Goal: Task Accomplishment & Management: Manage account settings

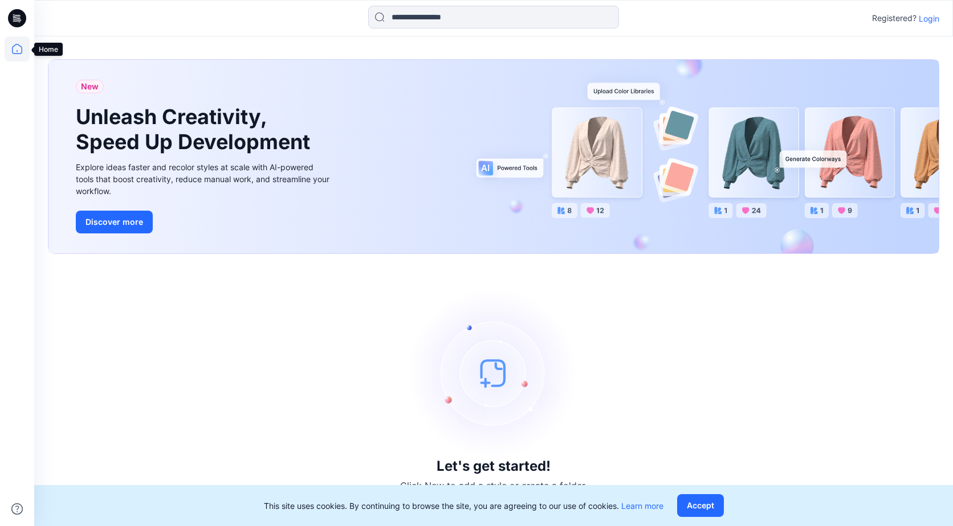
click at [14, 49] on icon at bounding box center [17, 48] width 25 height 25
click at [934, 15] on p "Login" at bounding box center [928, 19] width 21 height 12
click at [934, 36] on div "New Unleash Creativity, Speed Up Development Explore ideas faster and recolor s…" at bounding box center [493, 281] width 918 height 490
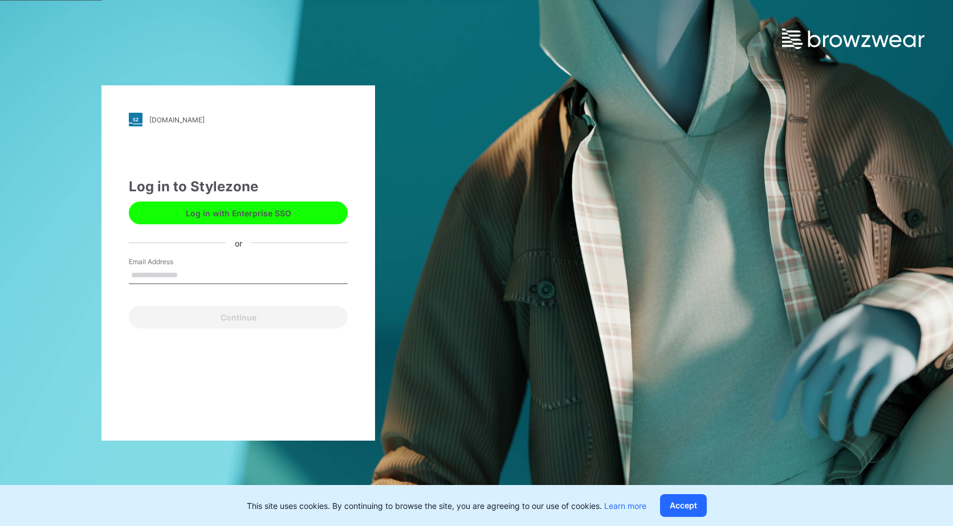
click at [193, 276] on input "Email Address" at bounding box center [238, 275] width 219 height 17
type input "**********"
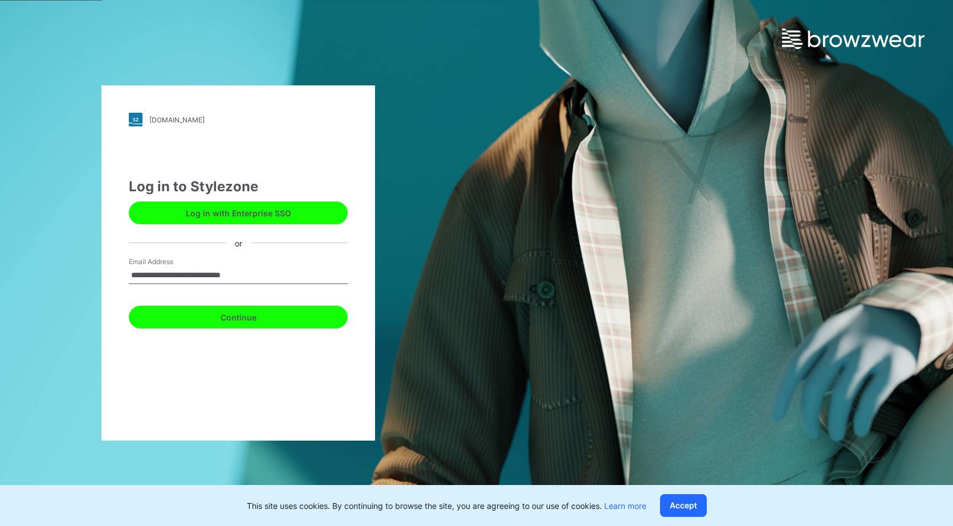
click at [239, 325] on button "Continue" at bounding box center [238, 317] width 219 height 23
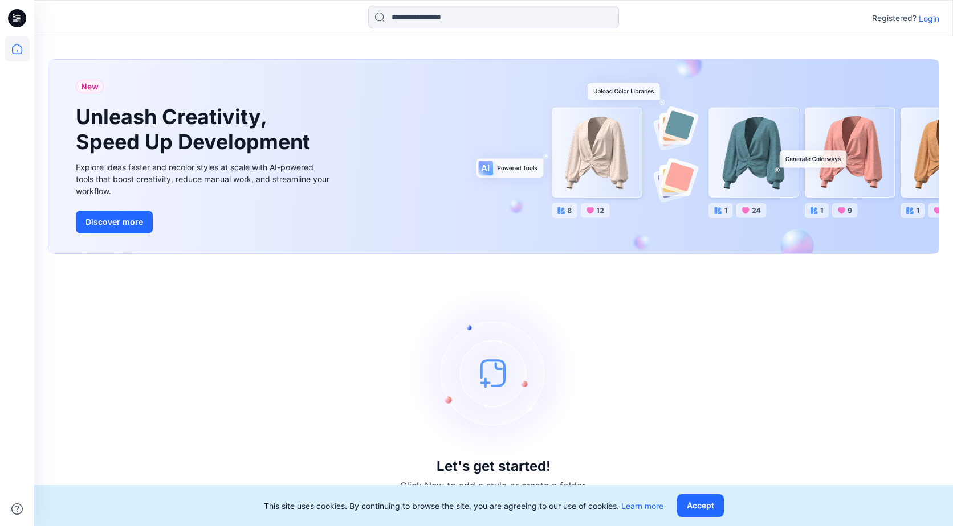
click at [934, 18] on p "Login" at bounding box center [928, 19] width 21 height 12
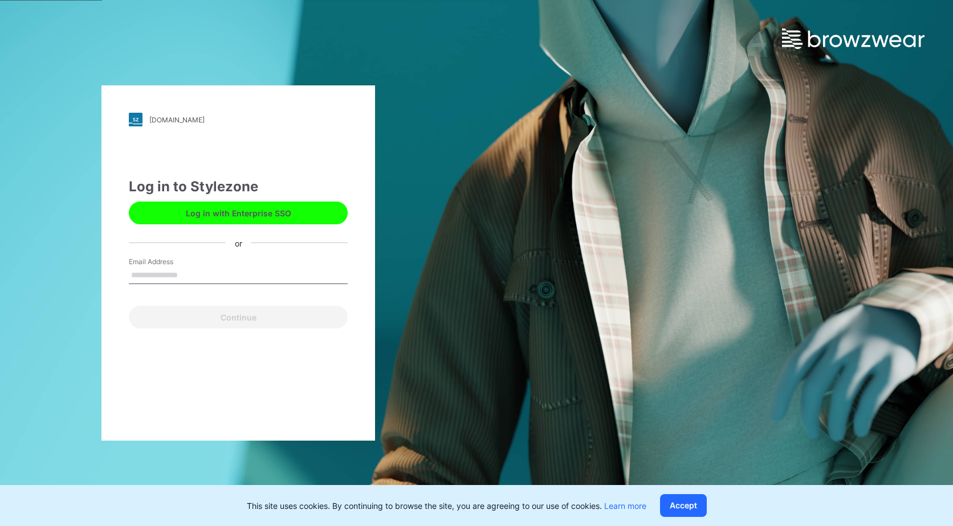
click at [193, 273] on input "Email Address" at bounding box center [238, 275] width 219 height 17
type input "**********"
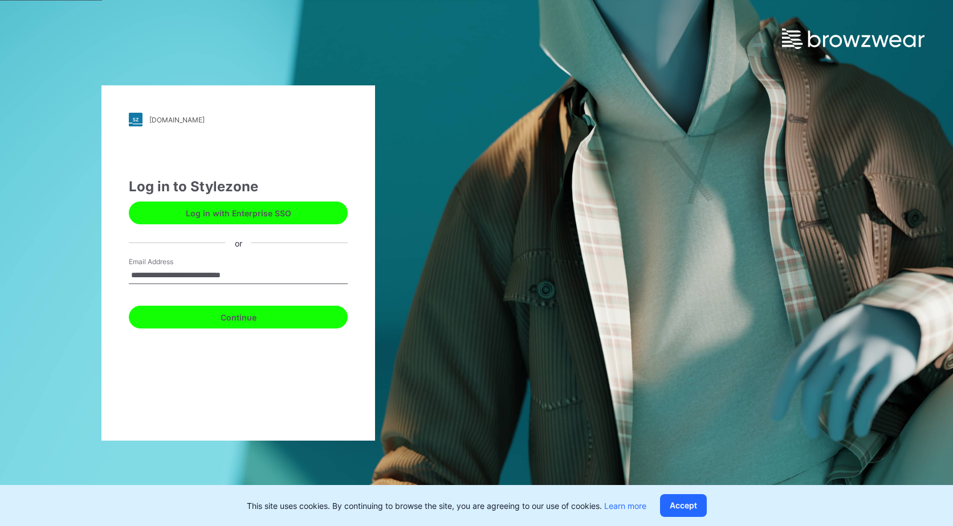
click at [210, 318] on button "Continue" at bounding box center [238, 317] width 219 height 23
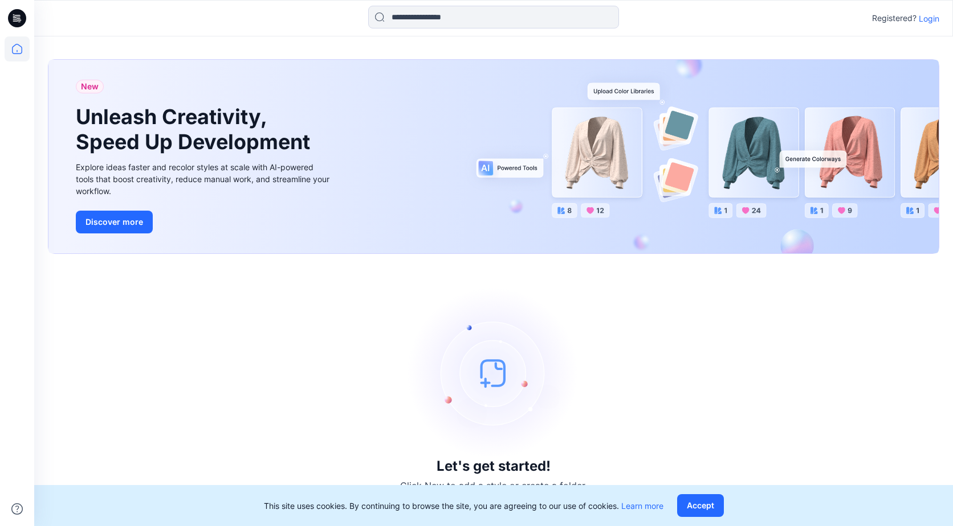
click at [931, 19] on p "Login" at bounding box center [928, 19] width 21 height 12
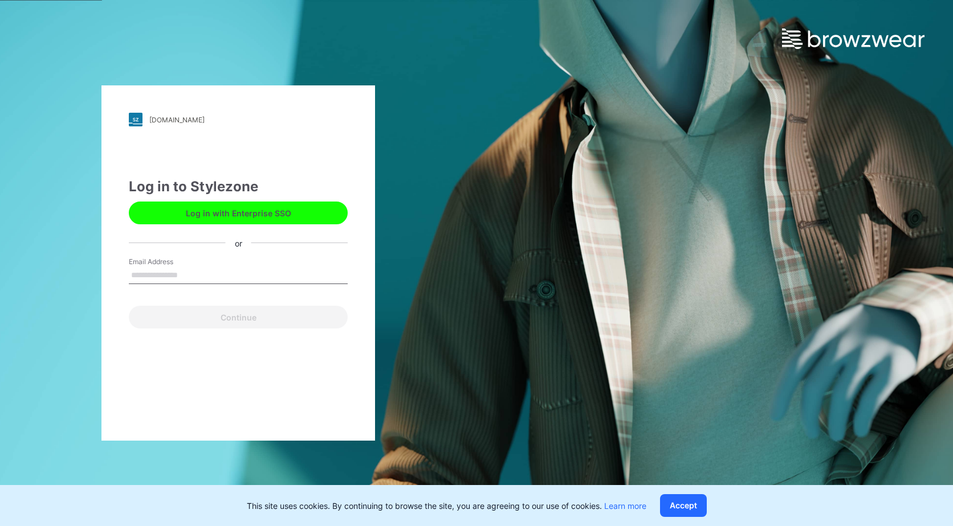
click at [206, 273] on input "Email Address" at bounding box center [238, 275] width 219 height 17
type input "**********"
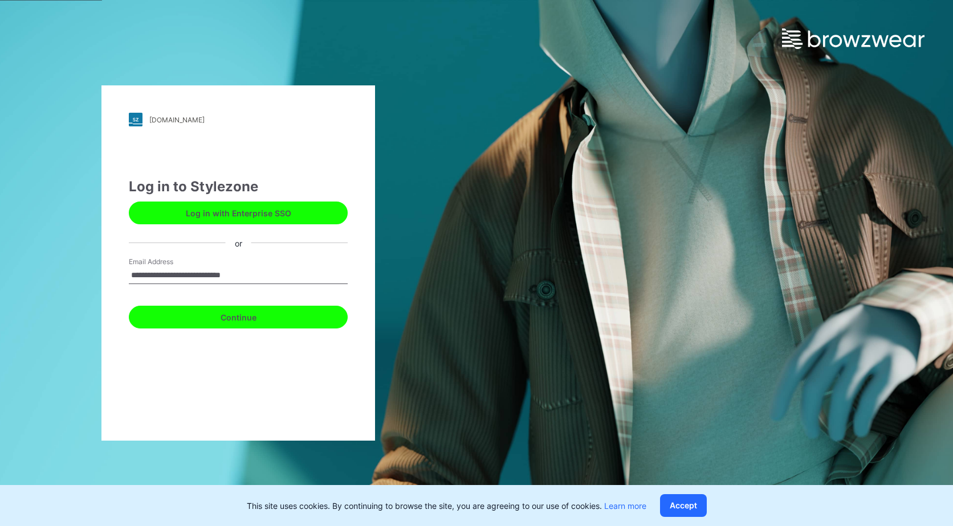
click at [195, 322] on button "Continue" at bounding box center [238, 317] width 219 height 23
click at [252, 313] on button "Continue" at bounding box center [238, 317] width 219 height 23
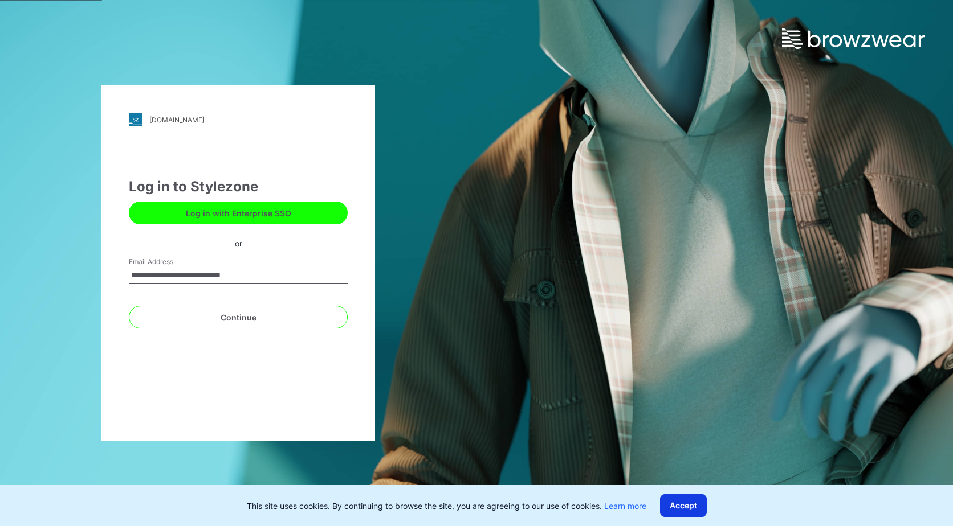
click at [683, 510] on button "Accept" at bounding box center [683, 506] width 47 height 23
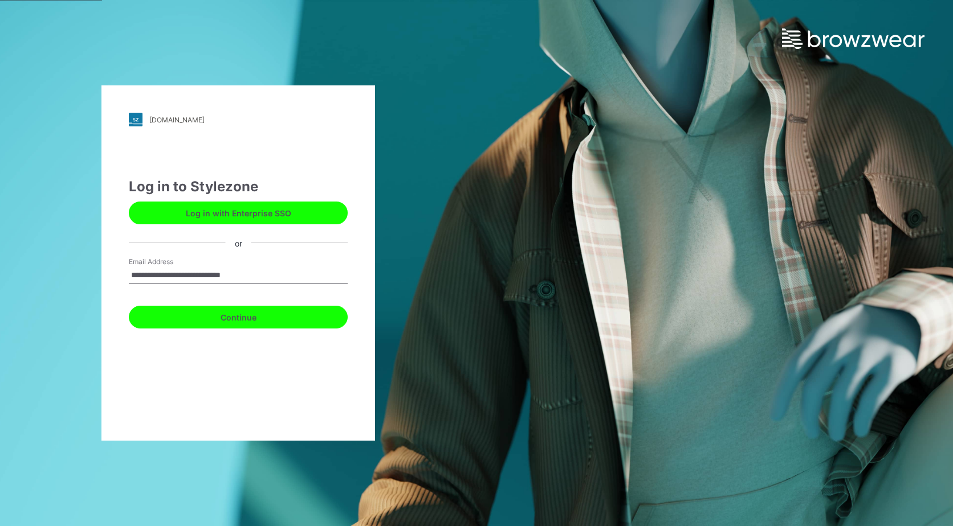
click at [224, 319] on button "Continue" at bounding box center [238, 317] width 219 height 23
click at [234, 321] on button "Continue" at bounding box center [238, 317] width 219 height 23
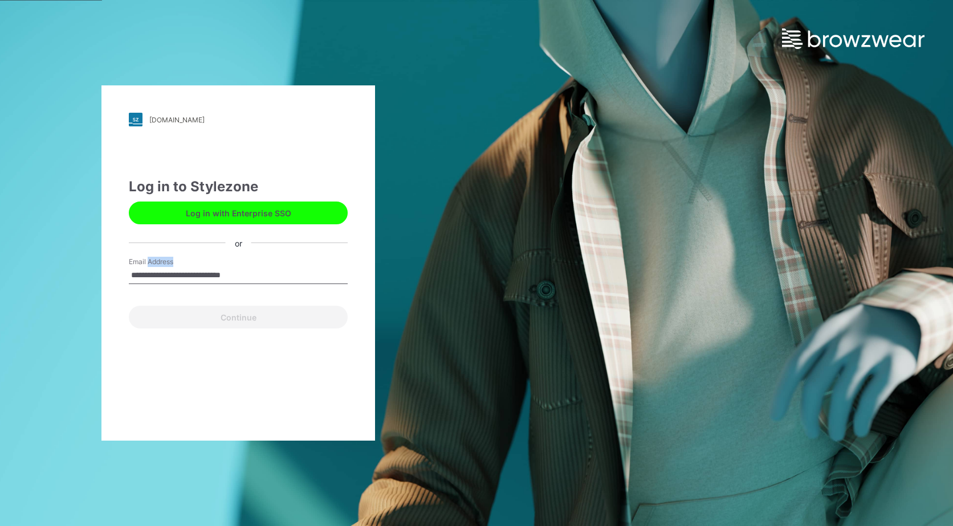
click at [234, 321] on div "Continue" at bounding box center [238, 314] width 219 height 27
click at [270, 276] on input "**********" at bounding box center [238, 275] width 219 height 17
click at [513, 289] on div "**********" at bounding box center [476, 263] width 953 height 526
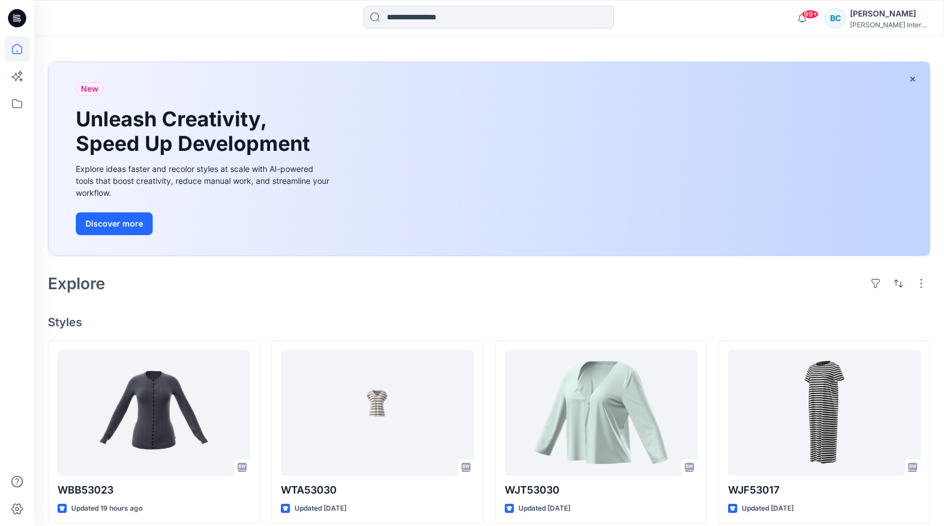
scroll to position [57, 0]
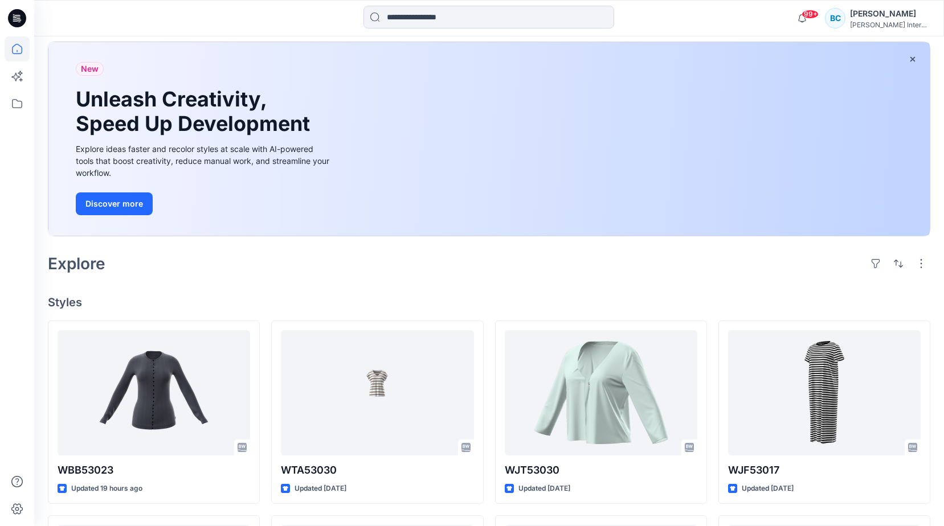
click at [833, 19] on div "BC" at bounding box center [835, 18] width 21 height 21
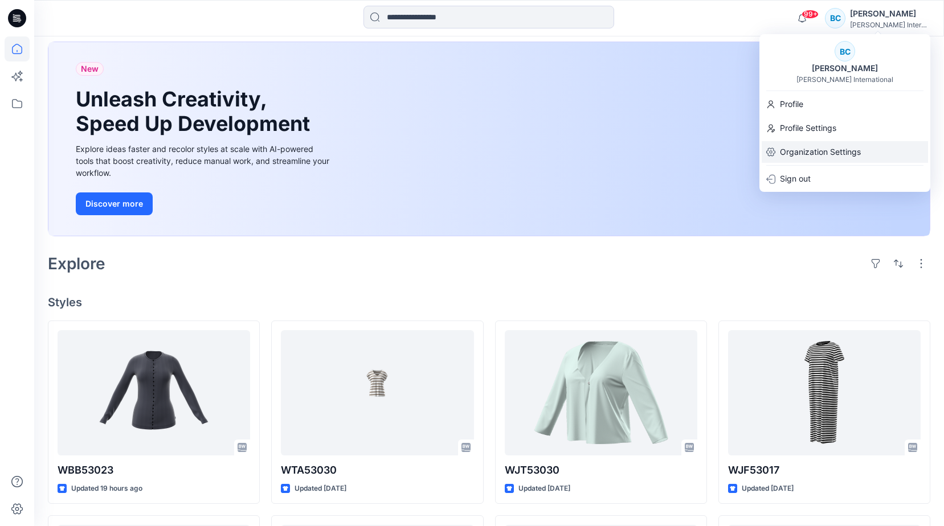
click at [810, 151] on p "Organization Settings" at bounding box center [820, 152] width 81 height 22
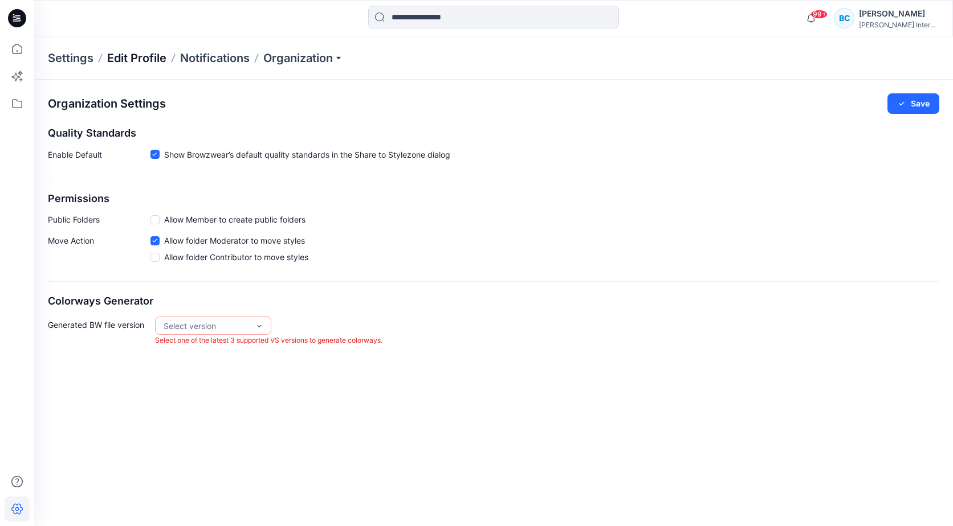
click at [133, 59] on p "Edit Profile" at bounding box center [136, 58] width 59 height 16
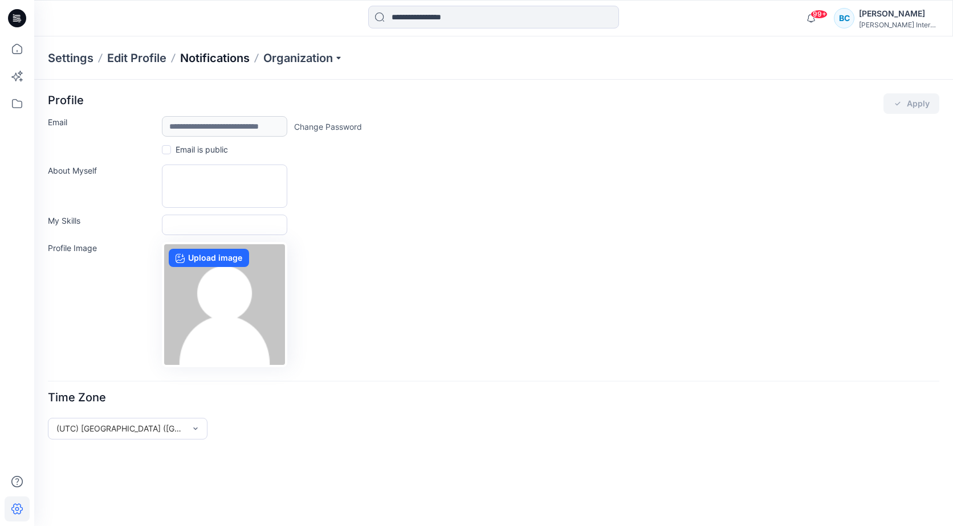
click at [227, 52] on p "Notifications" at bounding box center [215, 58] width 70 height 16
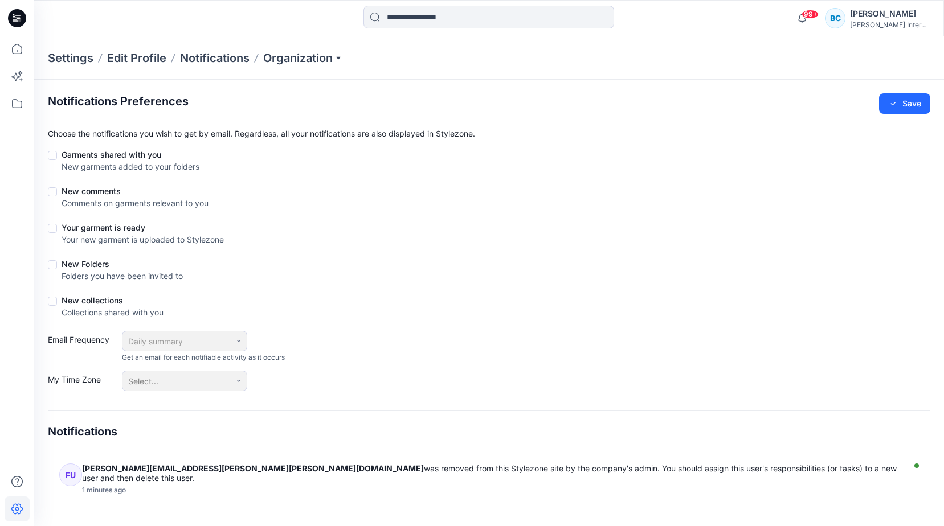
click at [259, 58] on icon at bounding box center [256, 58] width 9 height 9
click at [277, 58] on p "Organization" at bounding box center [303, 58] width 80 height 16
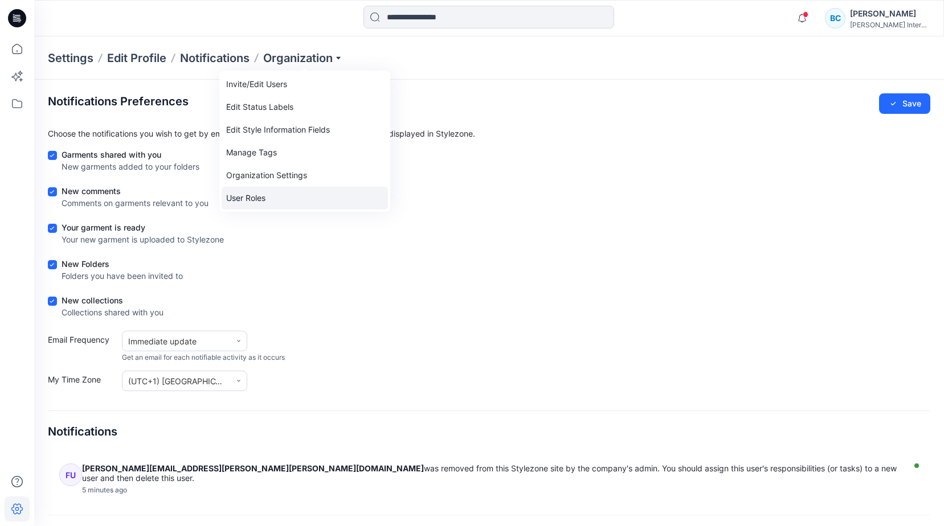
click at [250, 203] on link "User Roles" at bounding box center [305, 198] width 166 height 23
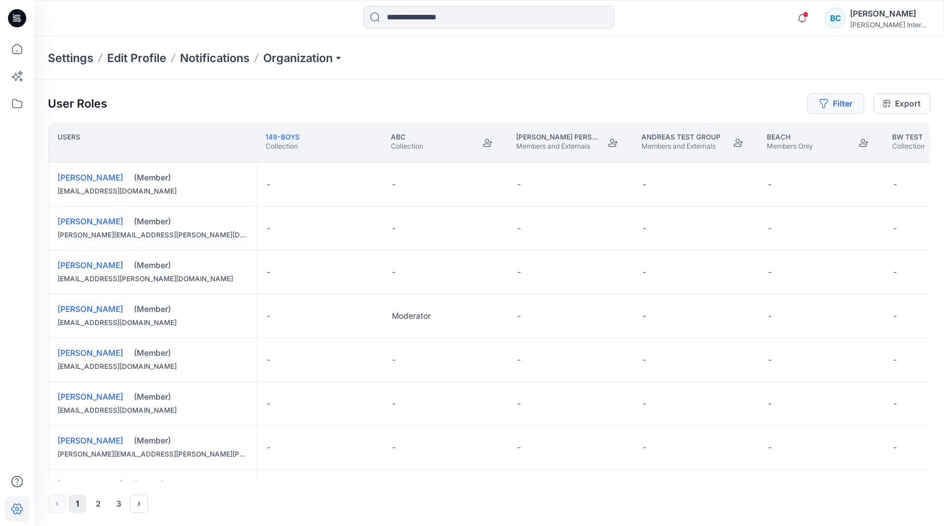
click at [841, 105] on button "Filter" at bounding box center [835, 103] width 57 height 21
click at [672, 130] on div at bounding box center [662, 134] width 117 height 14
click at [787, 134] on div at bounding box center [794, 134] width 117 height 14
click at [833, 101] on button "Filter" at bounding box center [835, 103] width 57 height 21
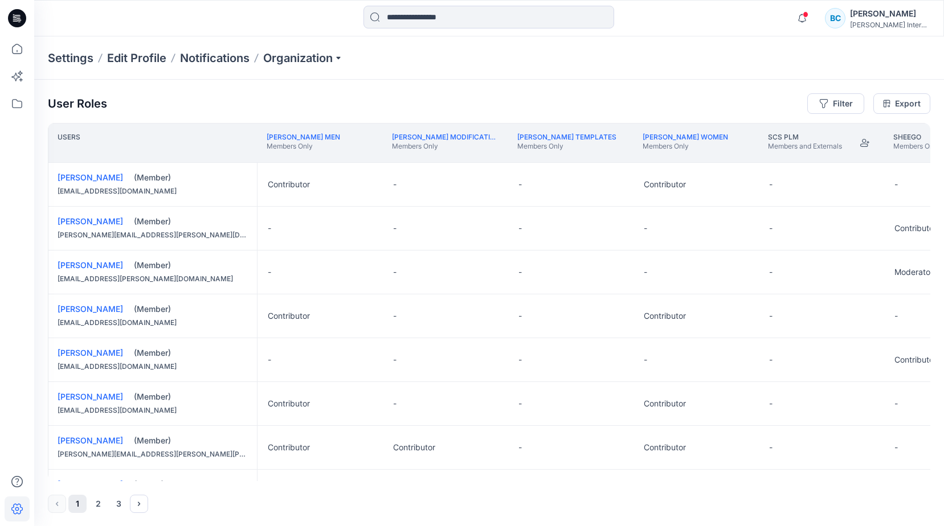
scroll to position [0, 1763]
drag, startPoint x: 518, startPoint y: 483, endPoint x: 534, endPoint y: 481, distance: 16.0
click at [534, 481] on div "User Roles Filter Export Users [PERSON_NAME] Library Members Only [PERSON_NAME]…" at bounding box center [489, 303] width 910 height 447
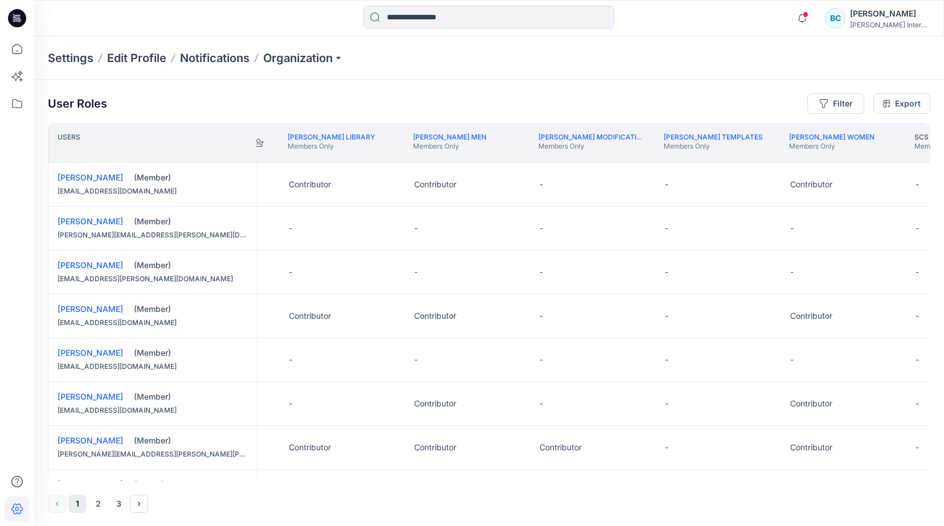
scroll to position [0, 1605]
click at [565, 136] on link "[PERSON_NAME] Modification" at bounding box center [595, 137] width 108 height 9
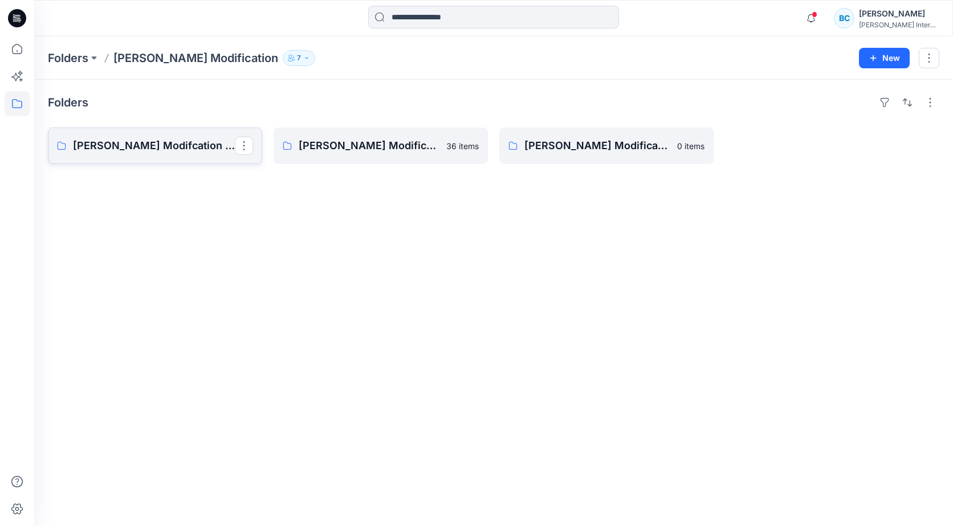
click at [164, 145] on p "[PERSON_NAME] Modifcation Board Men" at bounding box center [154, 146] width 162 height 16
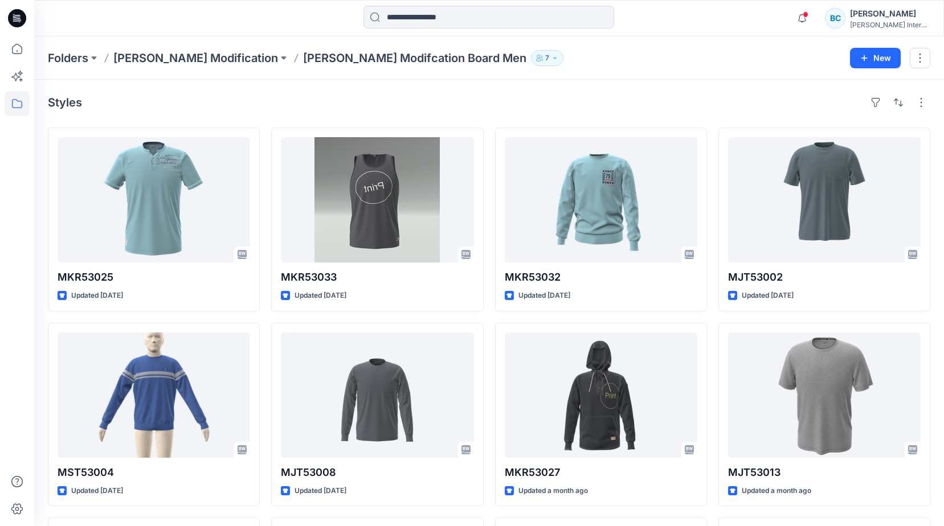
click at [882, 21] on div "[PERSON_NAME] International" at bounding box center [890, 25] width 80 height 9
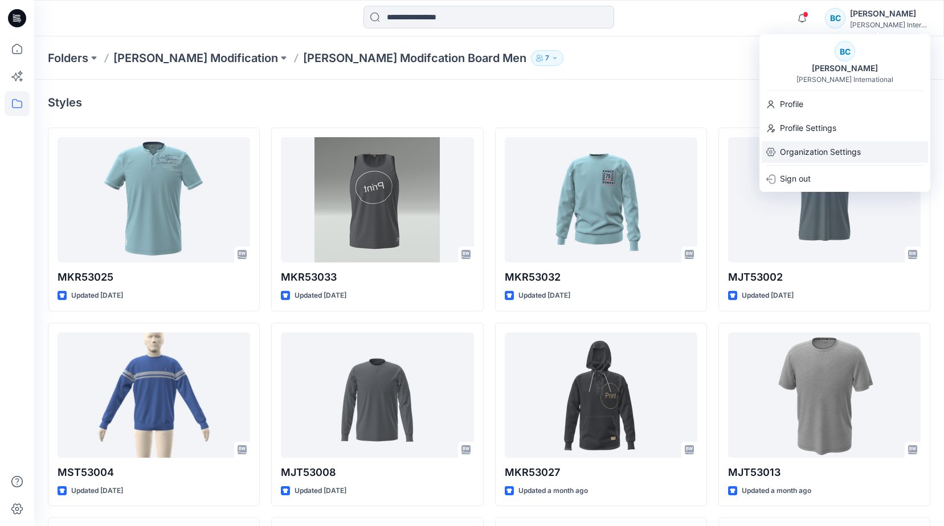
click at [818, 152] on p "Organization Settings" at bounding box center [820, 152] width 81 height 22
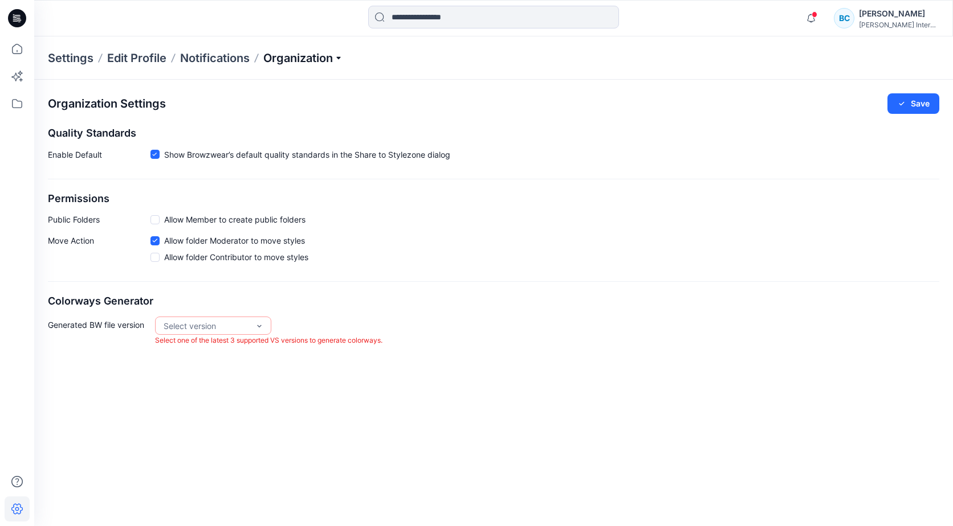
click at [303, 59] on p "Organization" at bounding box center [303, 58] width 80 height 16
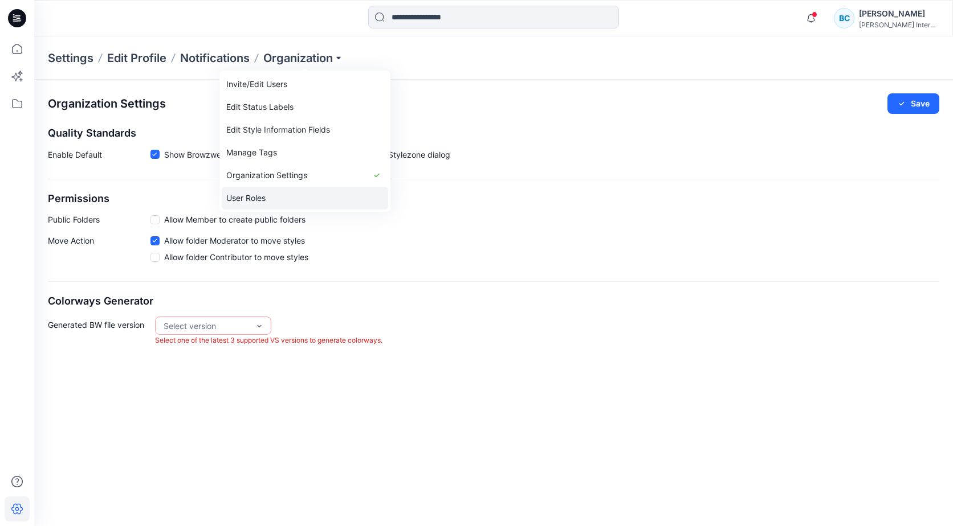
click at [259, 195] on link "User Roles" at bounding box center [305, 198] width 166 height 23
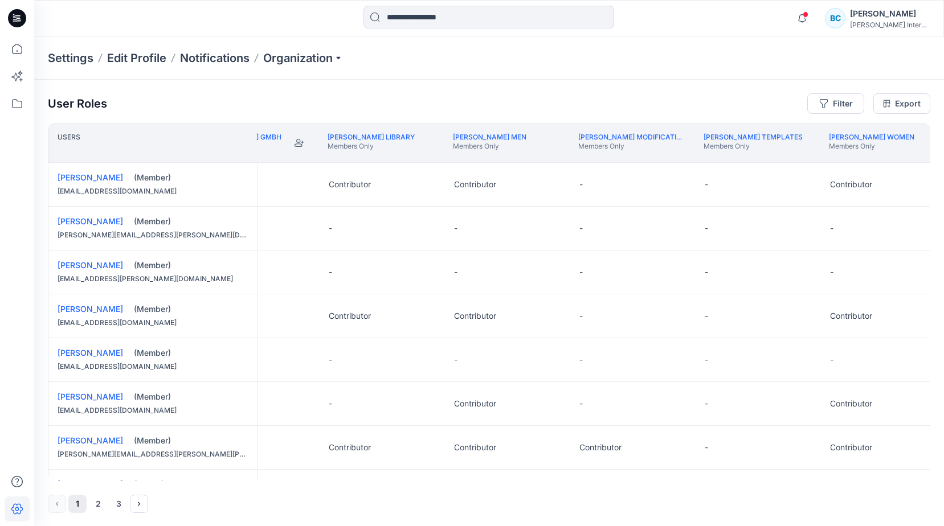
scroll to position [0, 1568]
click at [674, 313] on button "Edit Role" at bounding box center [675, 316] width 21 height 21
click at [612, 385] on button "Contributor" at bounding box center [622, 384] width 123 height 21
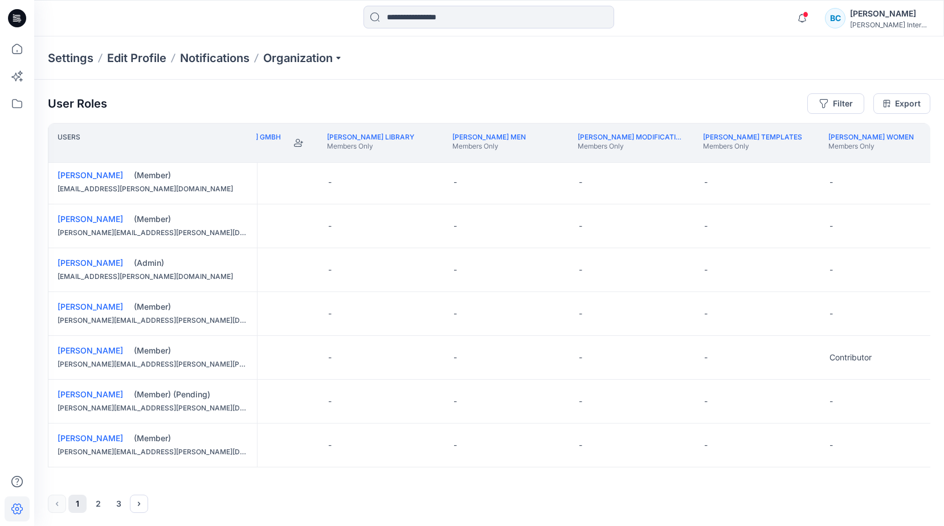
scroll to position [1, 0]
click at [97, 503] on button "2" at bounding box center [98, 504] width 18 height 18
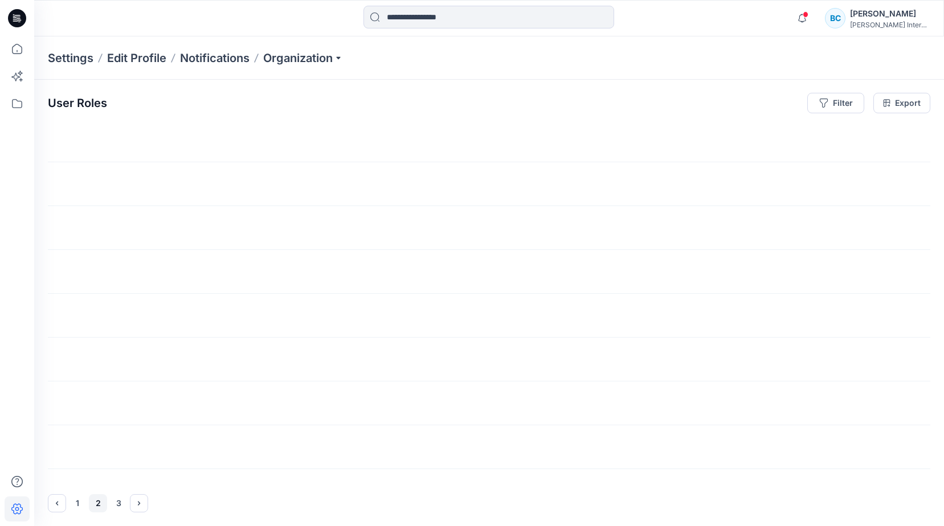
scroll to position [0, 1568]
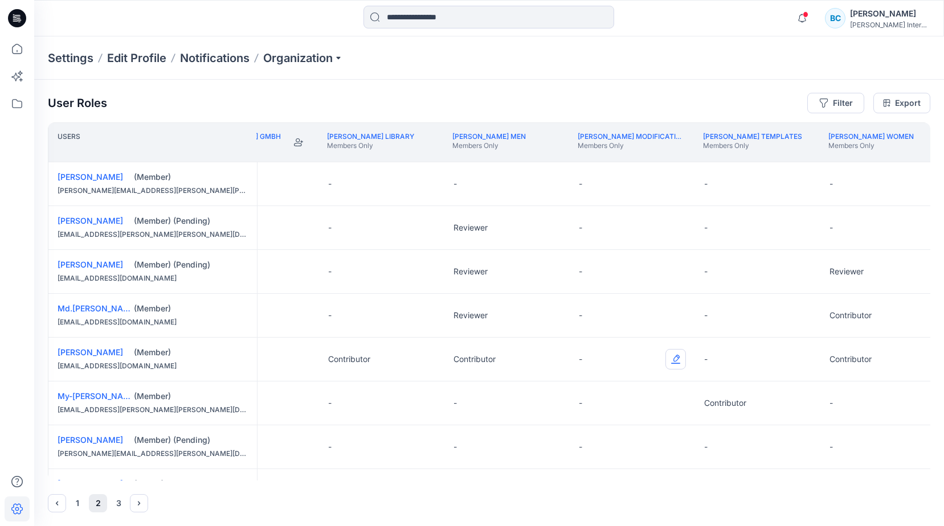
click at [671, 358] on button "Edit Role" at bounding box center [675, 359] width 21 height 21
click at [606, 433] on button "Contributor" at bounding box center [622, 428] width 123 height 21
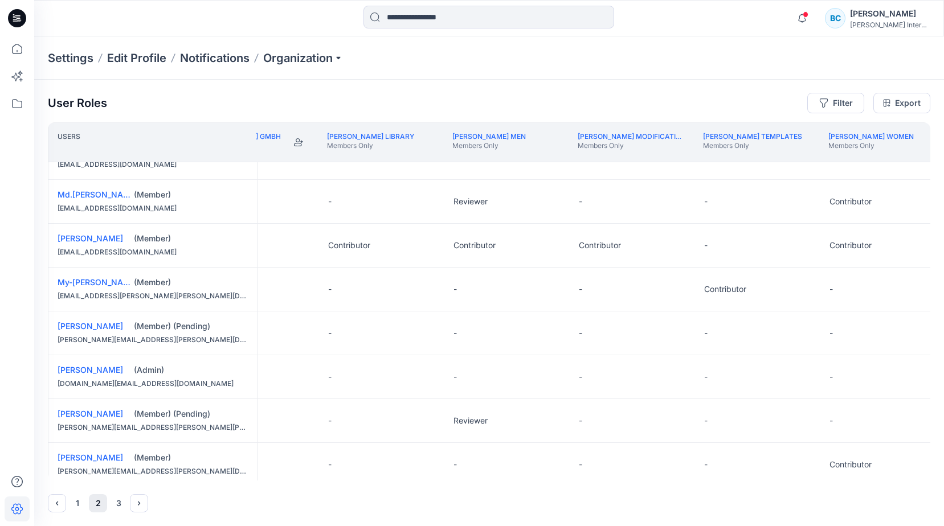
scroll to position [171, 1568]
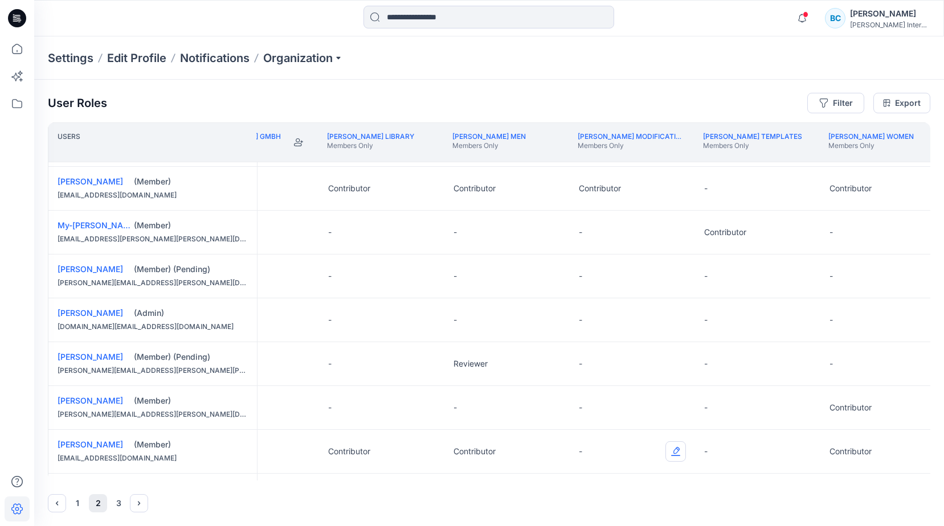
click at [675, 451] on button "Edit Role" at bounding box center [675, 452] width 21 height 21
click at [591, 407] on button "Contributor" at bounding box center [622, 404] width 123 height 21
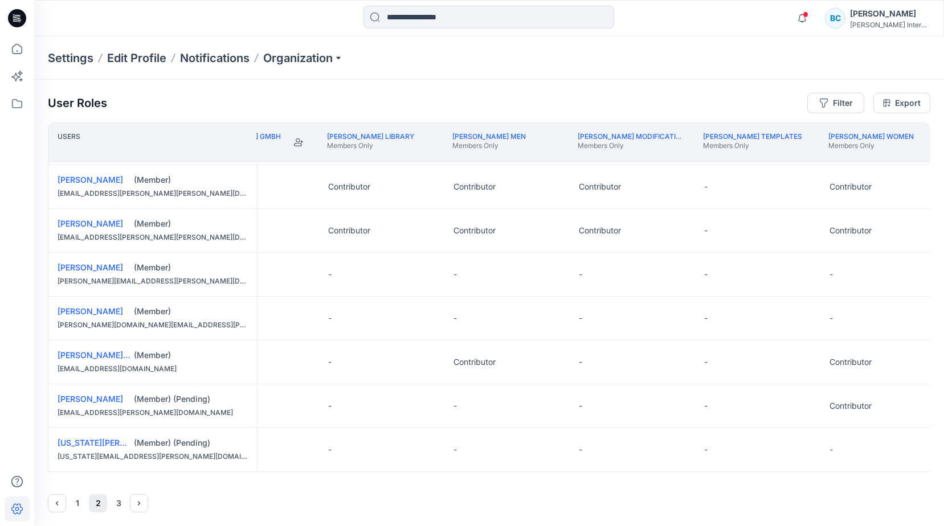
scroll to position [794, 1568]
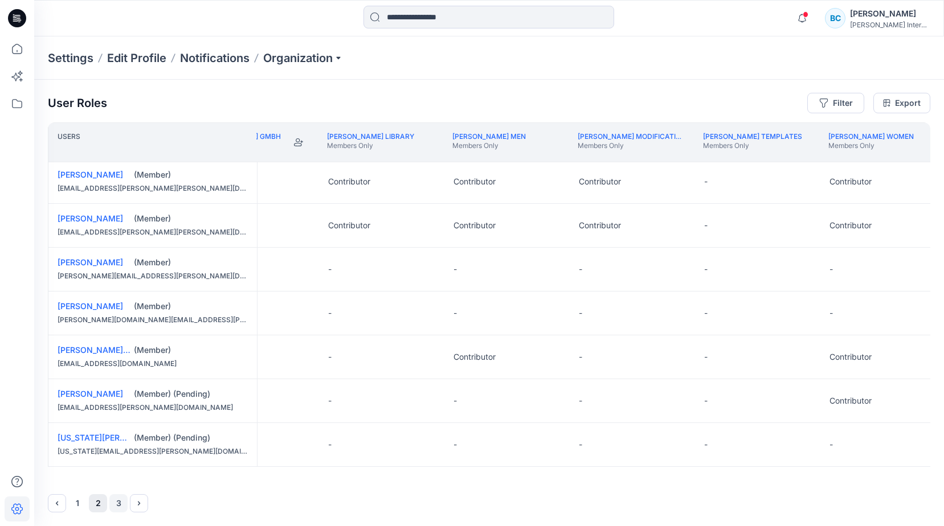
click at [115, 503] on button "3" at bounding box center [118, 504] width 18 height 18
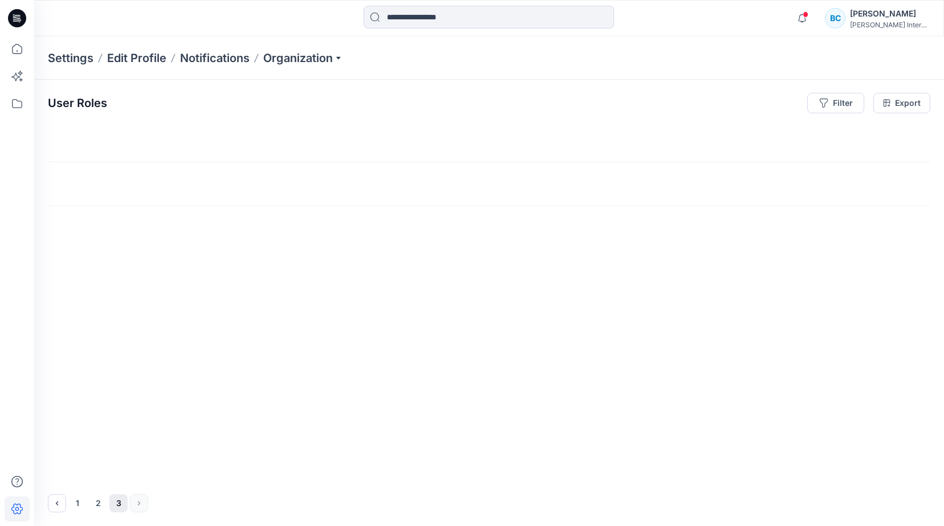
scroll to position [0, 1568]
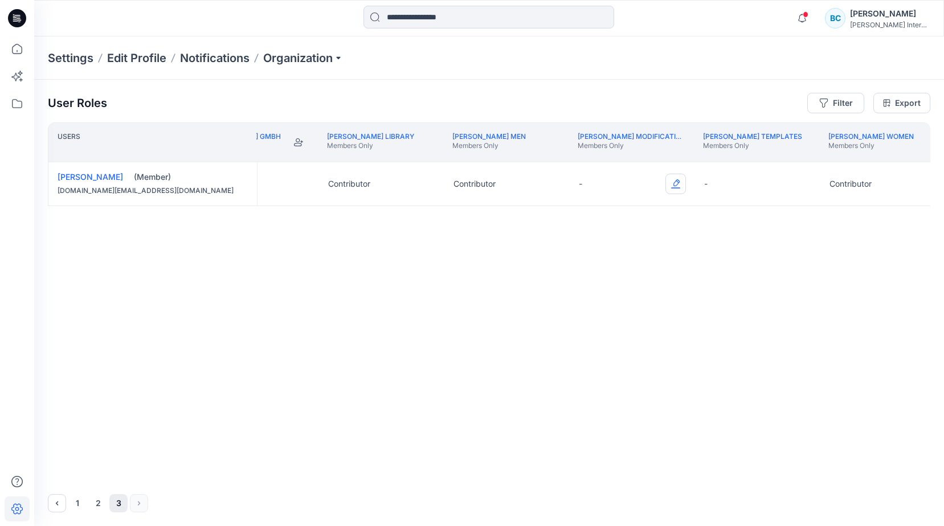
click at [677, 181] on button "Edit Role" at bounding box center [675, 184] width 21 height 21
click at [614, 258] on button "Contributor" at bounding box center [622, 252] width 123 height 21
click at [99, 502] on button "2" at bounding box center [98, 504] width 18 height 18
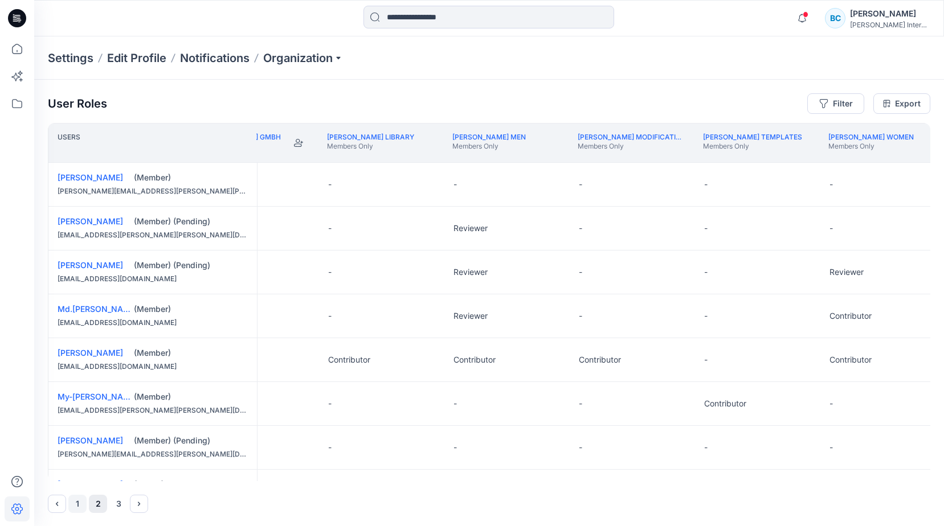
click at [76, 504] on button "1" at bounding box center [77, 504] width 18 height 18
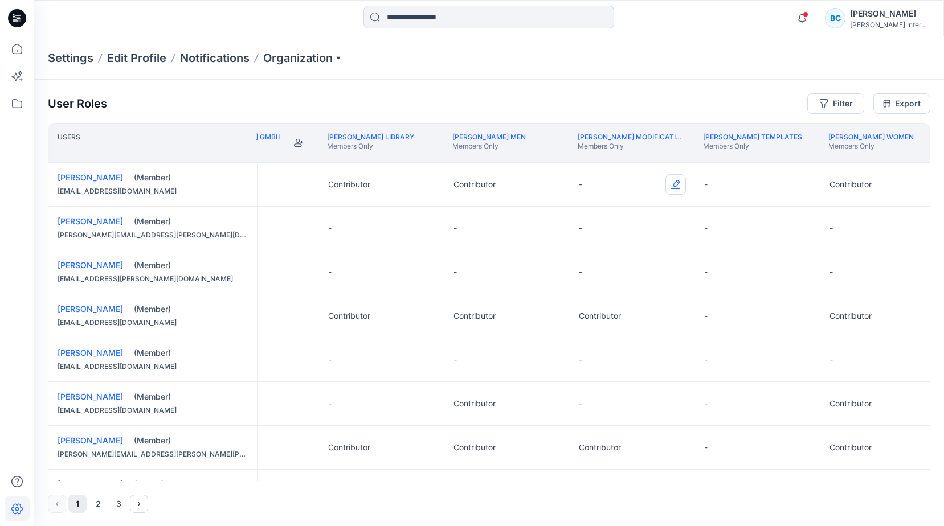
click at [680, 183] on button "Edit Role" at bounding box center [675, 184] width 21 height 21
click at [603, 255] on button "Contributor" at bounding box center [622, 253] width 123 height 21
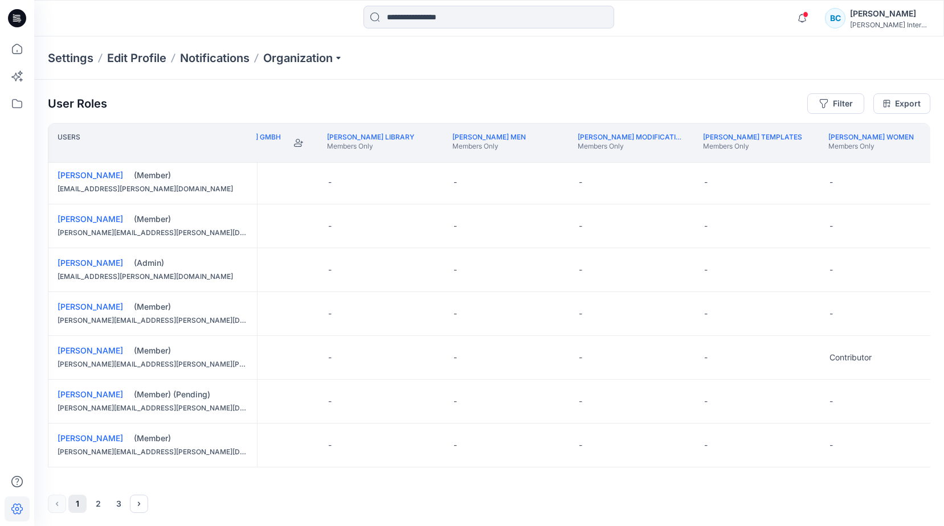
scroll to position [1, 0]
click at [96, 507] on button "2" at bounding box center [98, 504] width 18 height 18
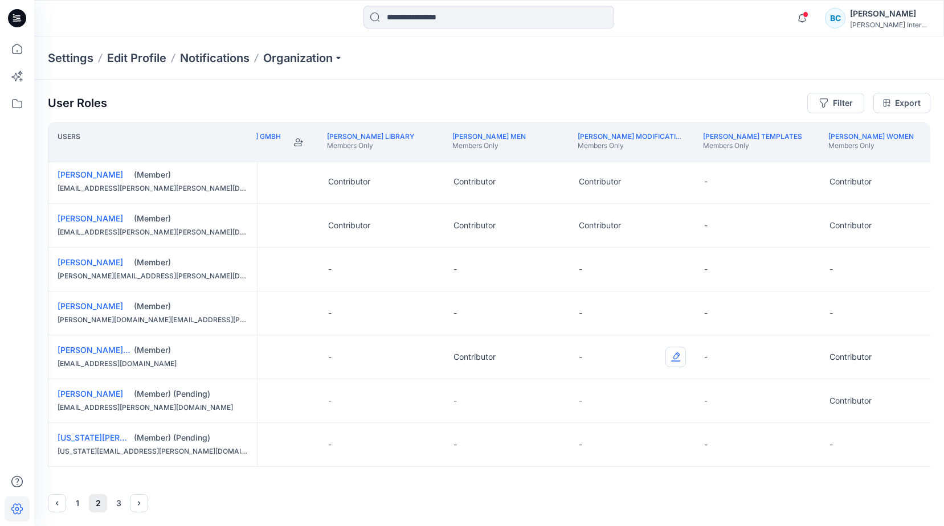
click at [681, 354] on button "Edit Role" at bounding box center [675, 357] width 21 height 21
click at [616, 420] on button "Contributor" at bounding box center [622, 423] width 123 height 21
click at [120, 505] on button "3" at bounding box center [118, 504] width 18 height 18
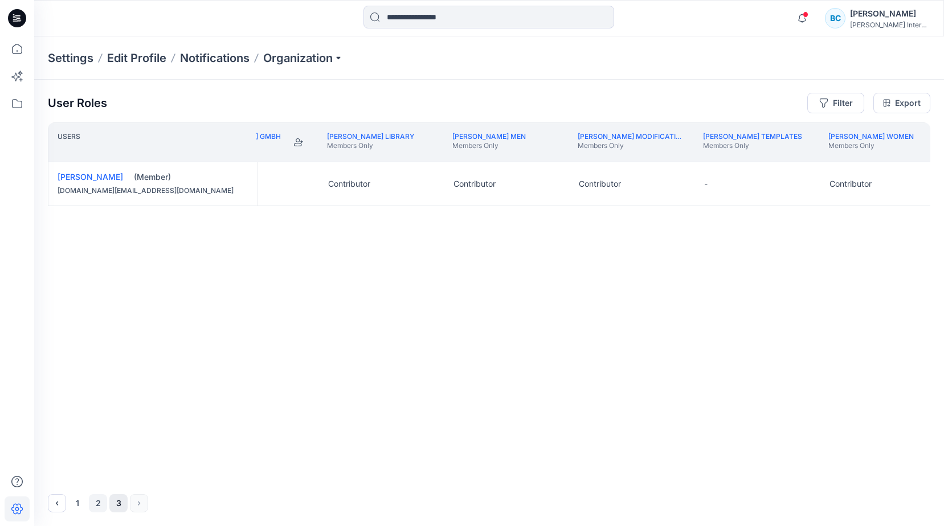
click at [97, 505] on button "2" at bounding box center [98, 504] width 18 height 18
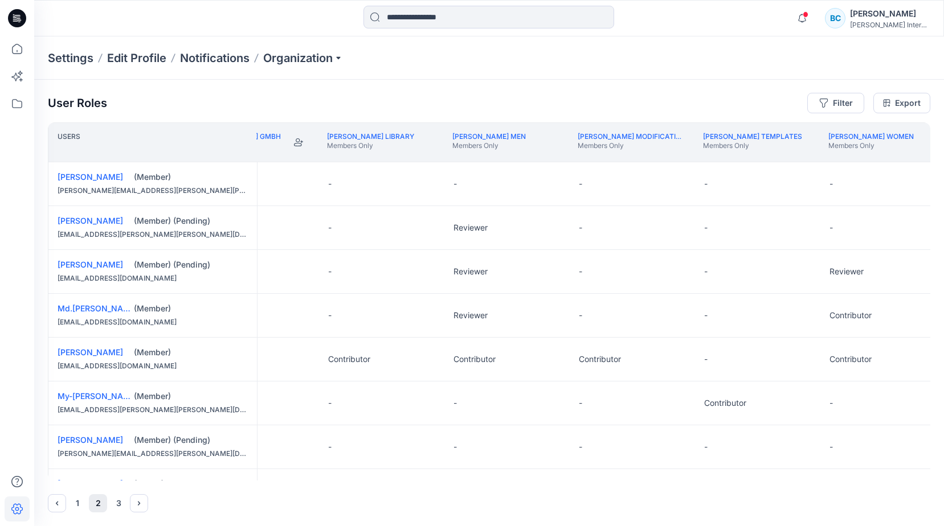
scroll to position [0, 0]
click at [78, 505] on button "1" at bounding box center [77, 504] width 18 height 18
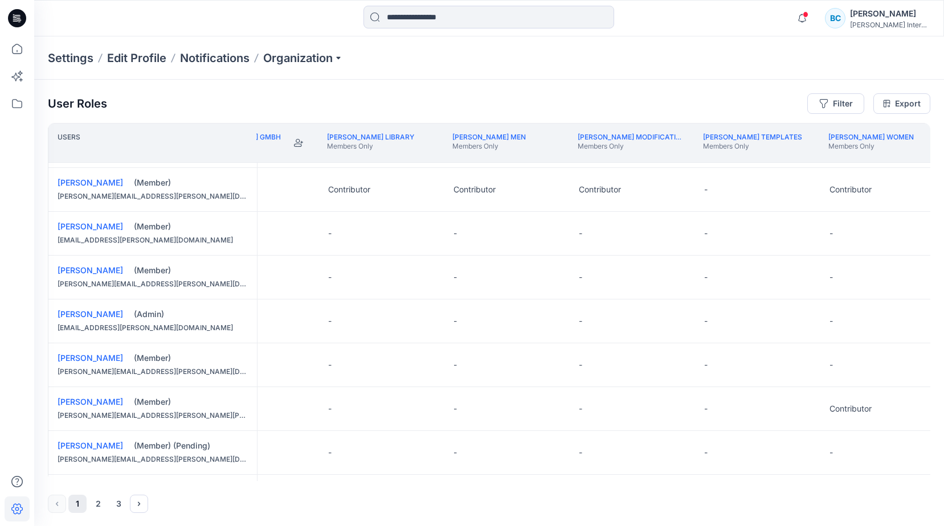
scroll to position [794, 1568]
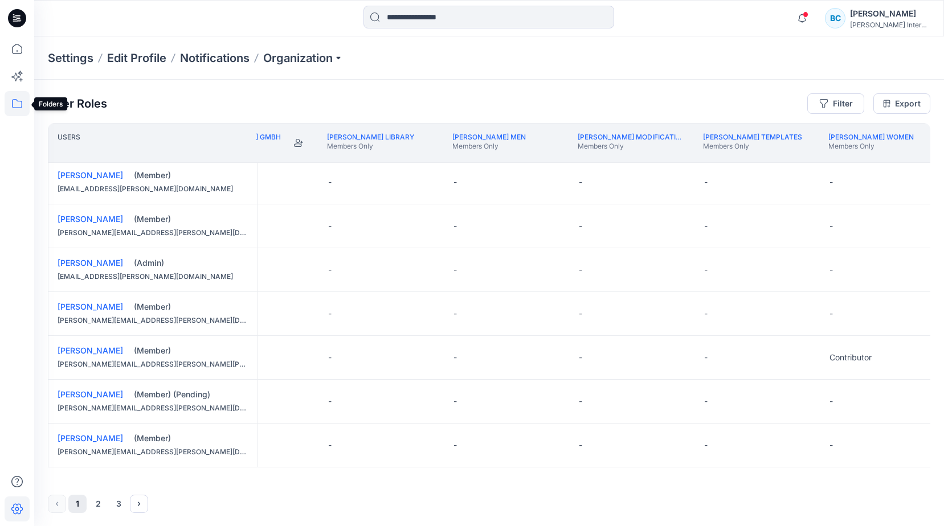
click at [17, 102] on icon at bounding box center [17, 103] width 25 height 25
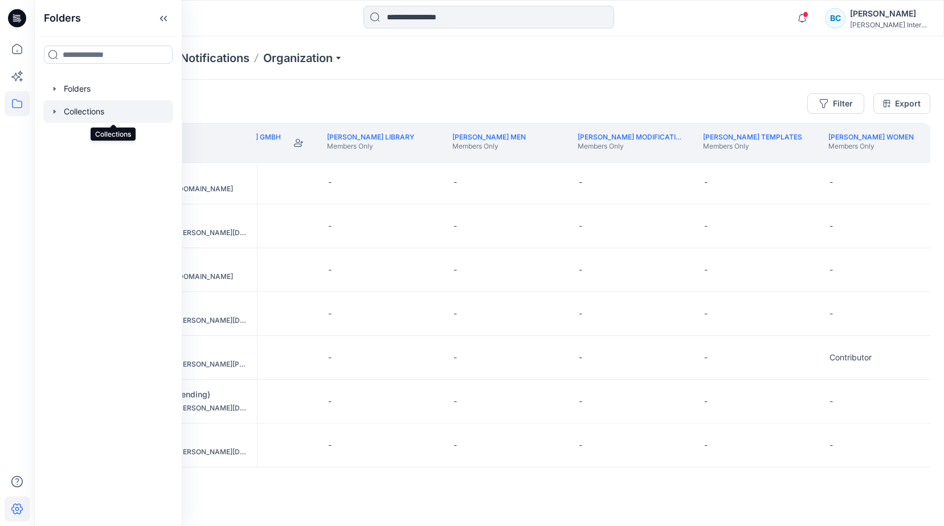
click at [88, 113] on div at bounding box center [108, 111] width 130 height 23
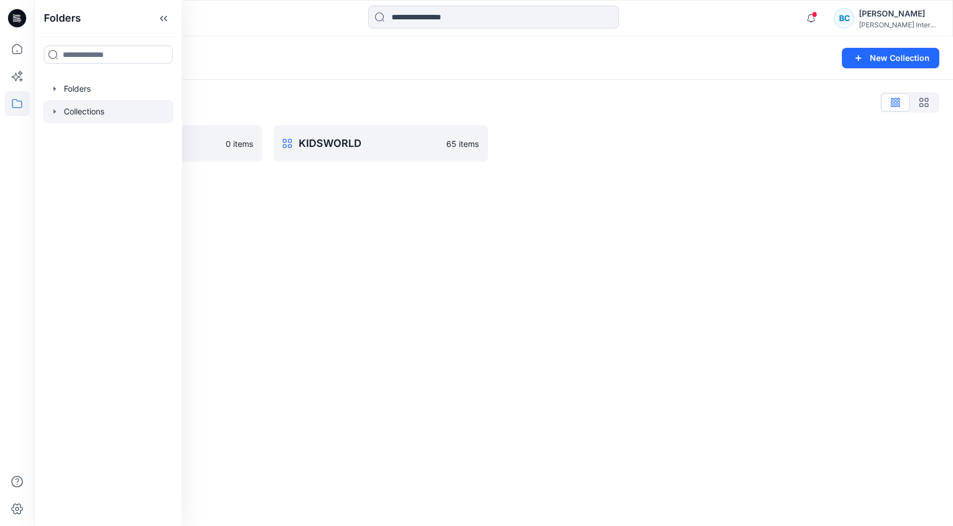
click at [54, 111] on icon "button" at bounding box center [55, 111] width 2 height 4
click at [54, 89] on icon "button" at bounding box center [55, 89] width 2 height 4
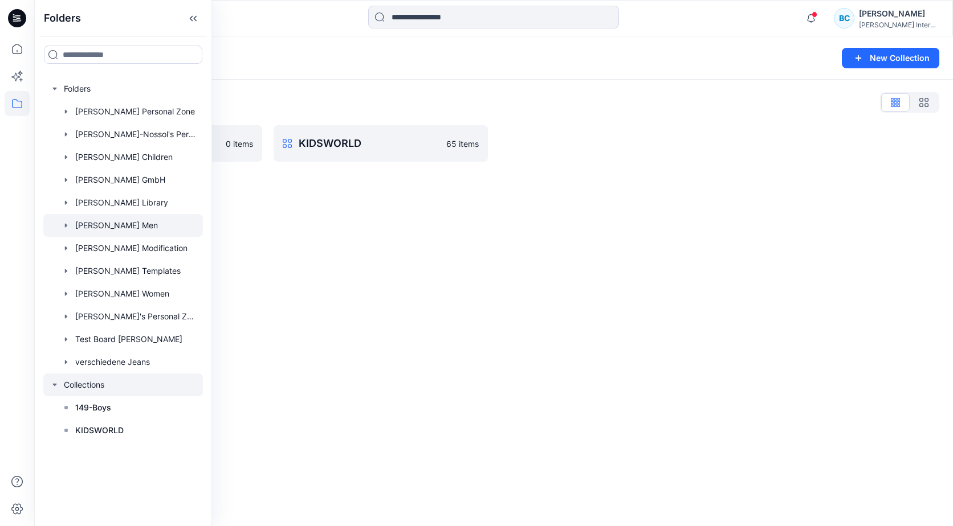
click at [67, 224] on icon "button" at bounding box center [66, 225] width 9 height 9
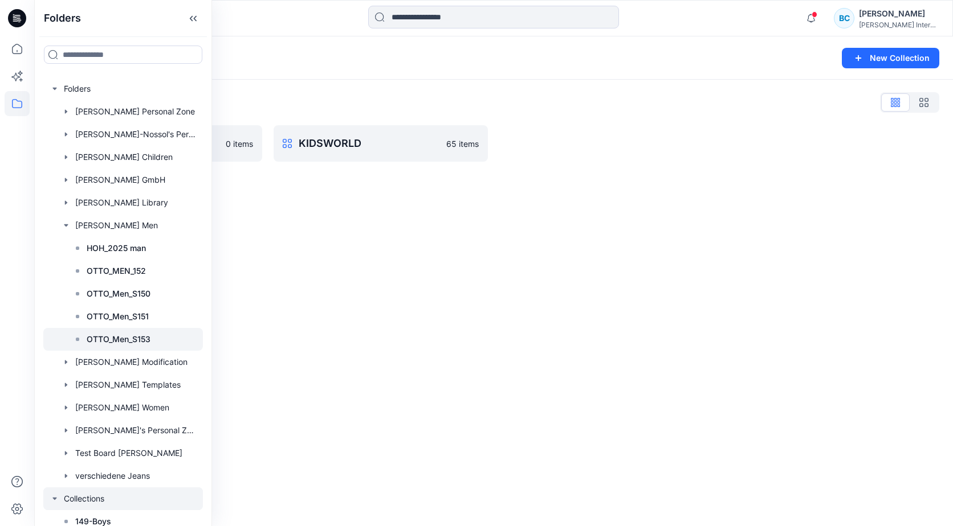
click at [122, 342] on p "OTTO_Men_S153" at bounding box center [119, 340] width 64 height 14
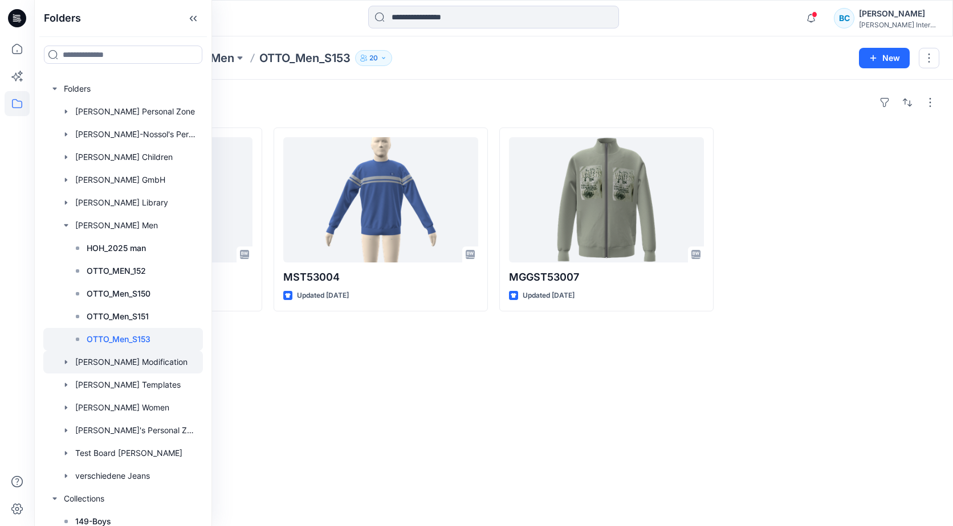
click at [66, 363] on icon "button" at bounding box center [66, 362] width 2 height 4
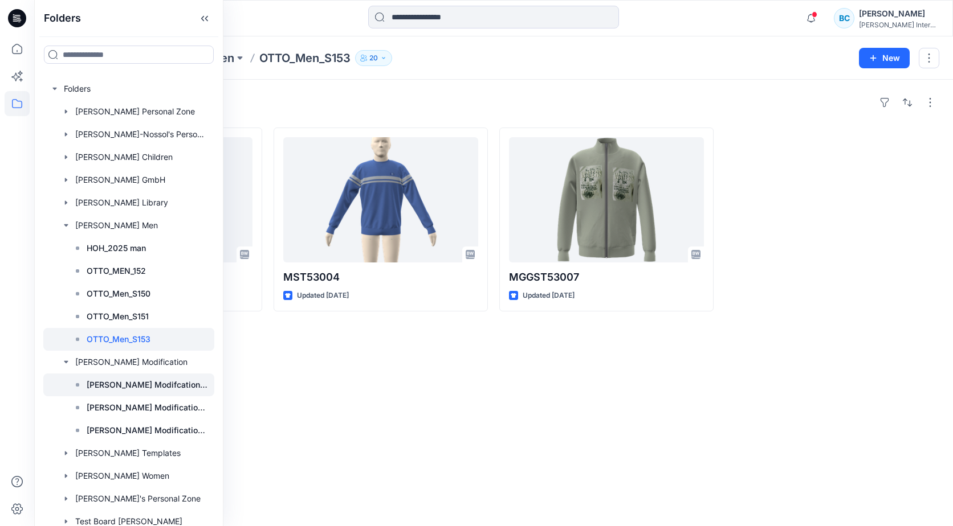
click at [122, 387] on p "[PERSON_NAME] Modifcation Board Men" at bounding box center [147, 385] width 121 height 14
